Goal: Task Accomplishment & Management: Complete application form

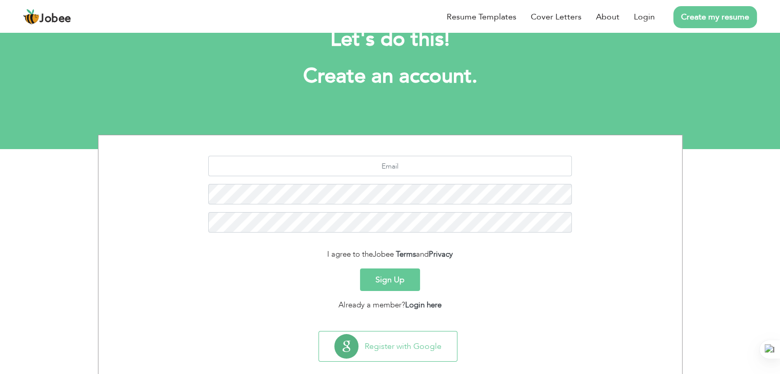
scroll to position [51, 0]
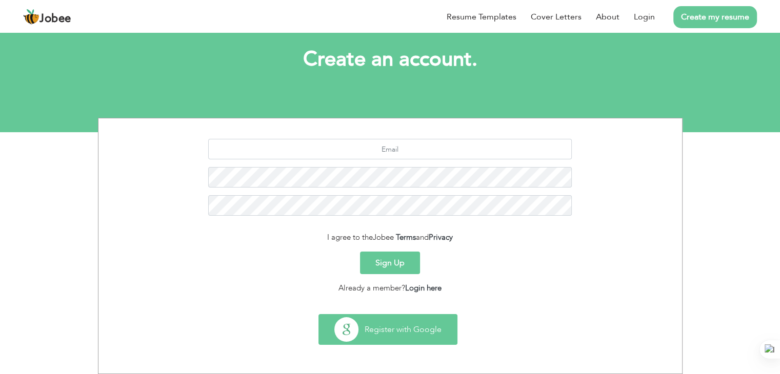
click at [409, 335] on button "Register with Google" at bounding box center [388, 330] width 138 height 30
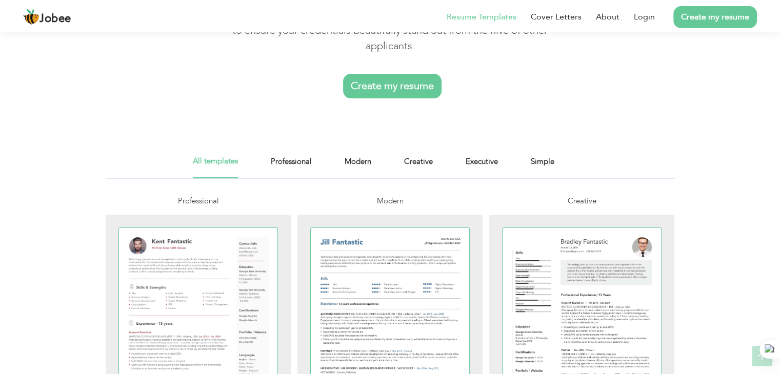
scroll to position [119, 0]
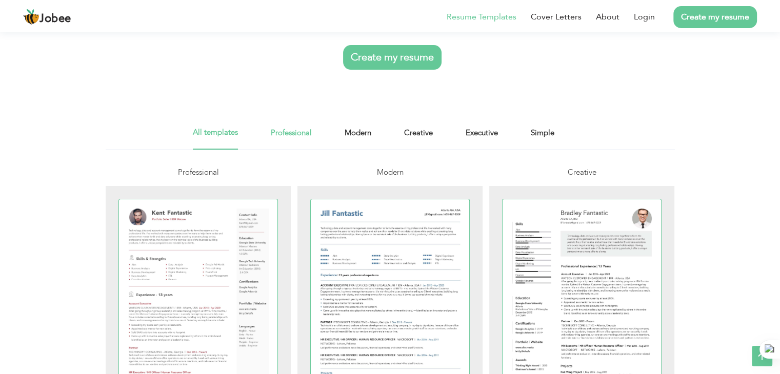
click at [285, 132] on link "Professional" at bounding box center [291, 138] width 41 height 23
